Goal: Information Seeking & Learning: Learn about a topic

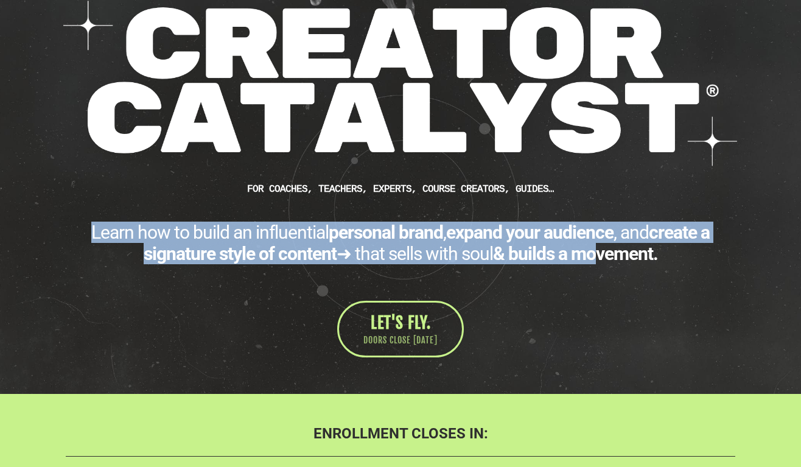
drag, startPoint x: 86, startPoint y: 238, endPoint x: 604, endPoint y: 251, distance: 518.6
click at [604, 251] on div "Learn how to build an influential personal brand , expand your audience , and c…" at bounding box center [400, 242] width 669 height 43
click at [604, 251] on b "& builds a movement." at bounding box center [575, 253] width 165 height 21
drag, startPoint x: 663, startPoint y: 251, endPoint x: 85, endPoint y: 235, distance: 577.7
click at [85, 235] on div "Learn how to build an influential personal brand , expand your audience , and c…" at bounding box center [400, 242] width 669 height 43
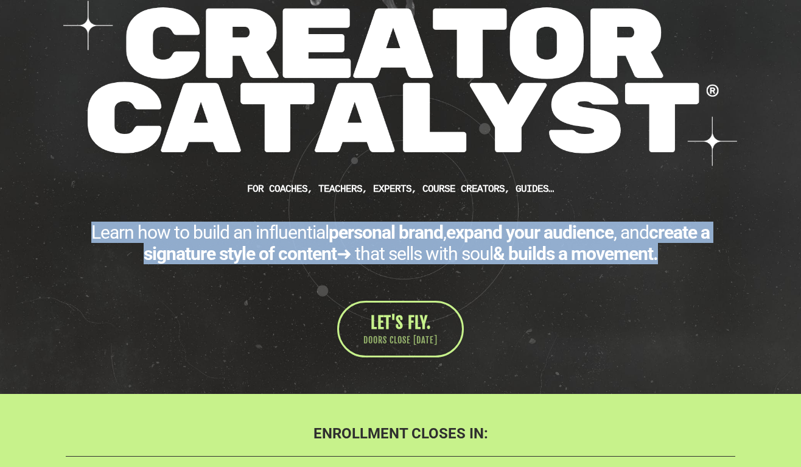
copy div "Learn how to build an influential personal brand , expand your audience , and c…"
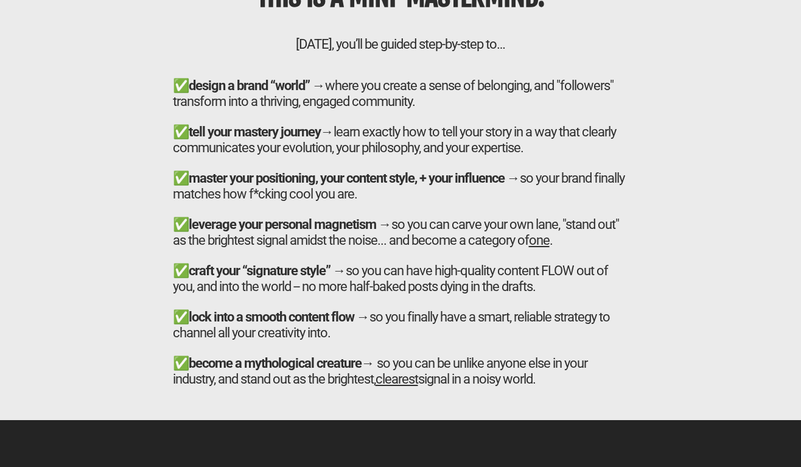
scroll to position [4273, 0]
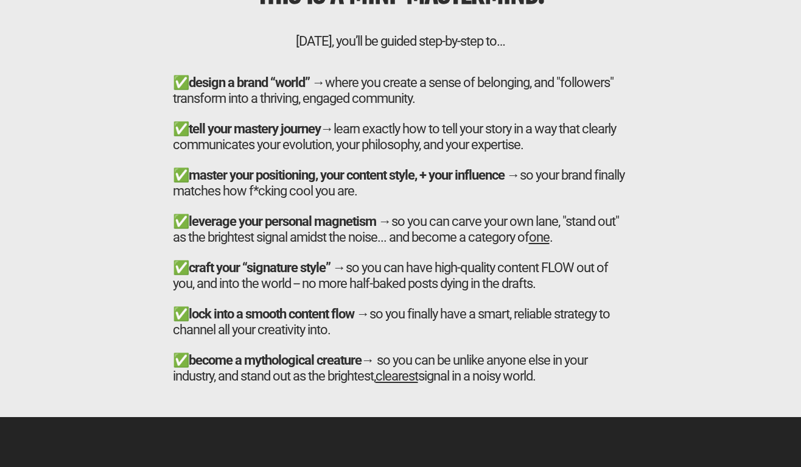
drag, startPoint x: 172, startPoint y: 87, endPoint x: 415, endPoint y: 195, distance: 265.8
click at [415, 195] on h2 "✅ design a brand “world” → where you create a sense of belonging, and "follower…" at bounding box center [401, 237] width 456 height 324
click at [353, 136] on div "✅ tell your mastery journey→ learn exactly how to tell your story in a way that…" at bounding box center [401, 259] width 456 height 277
drag, startPoint x: 174, startPoint y: 82, endPoint x: 562, endPoint y: 390, distance: 495.5
click at [562, 390] on h2 "✅ design a brand “world” → where you create a sense of belonging, and "follower…" at bounding box center [401, 237] width 456 height 324
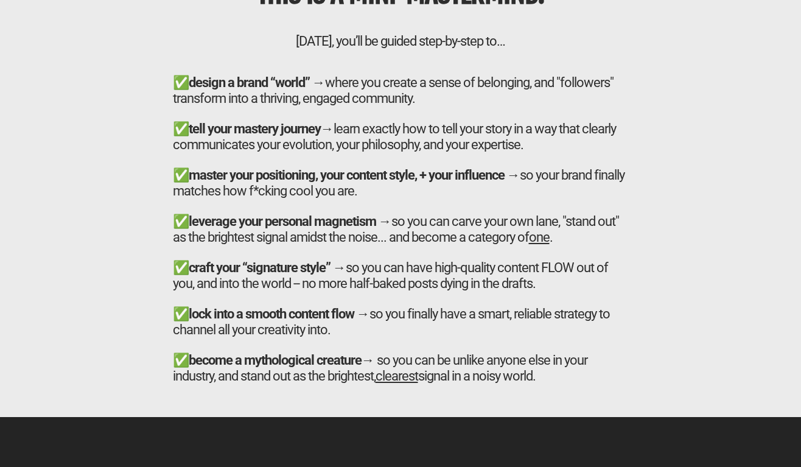
copy h2 "✅ loremi d sitam “conse” → adipi eli seddoe t incid ut laboreetd, mag "aliquaen…"
